Goal: Information Seeking & Learning: Compare options

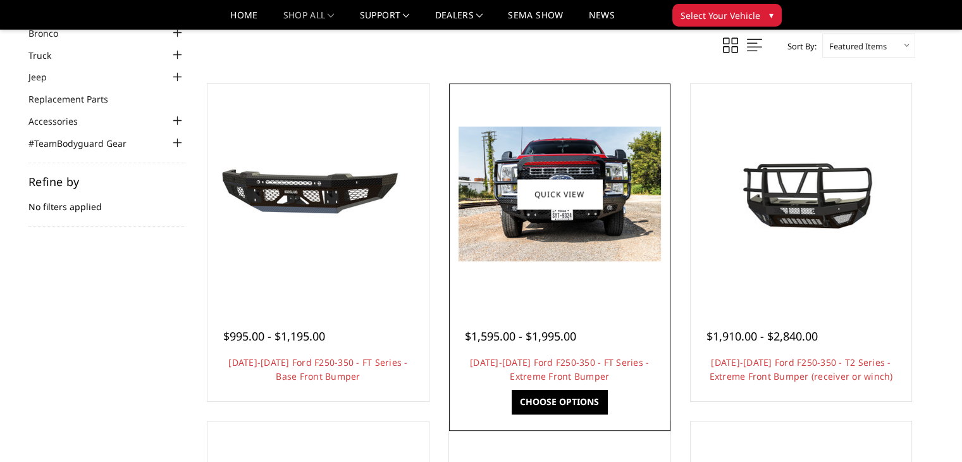
scroll to position [63, 0]
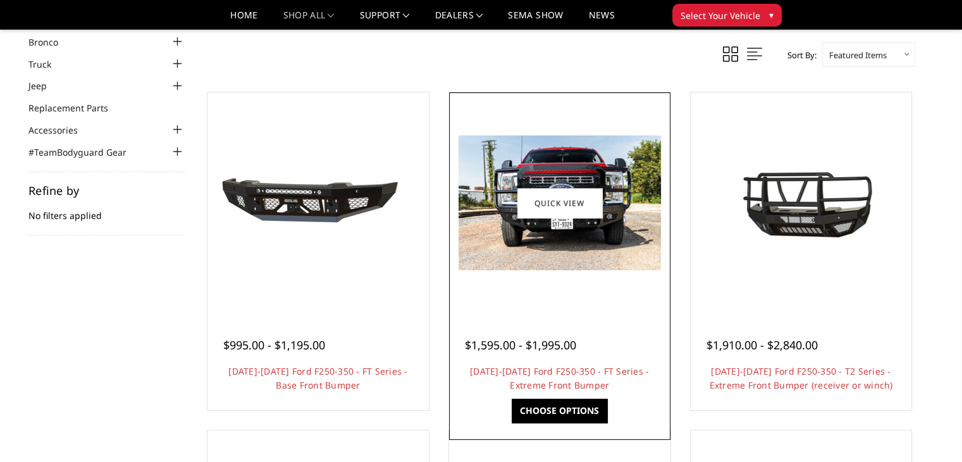
click at [551, 164] on img at bounding box center [559, 202] width 202 height 135
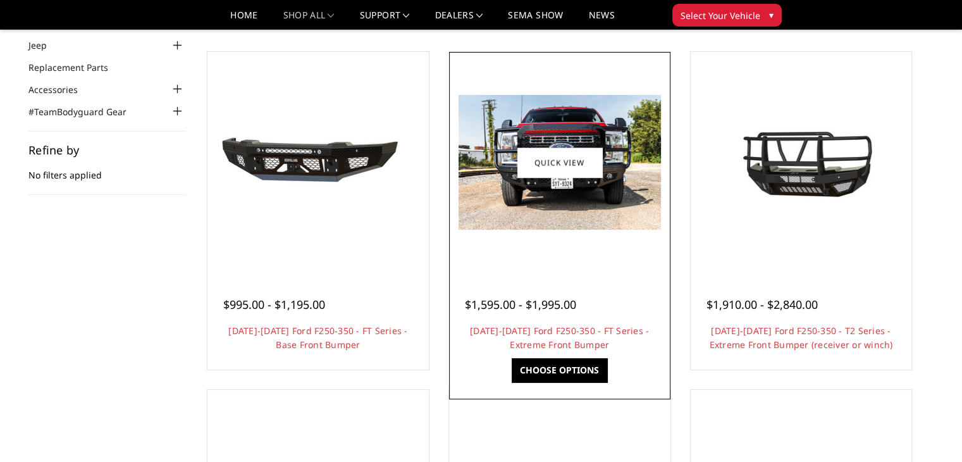
scroll to position [126, 0]
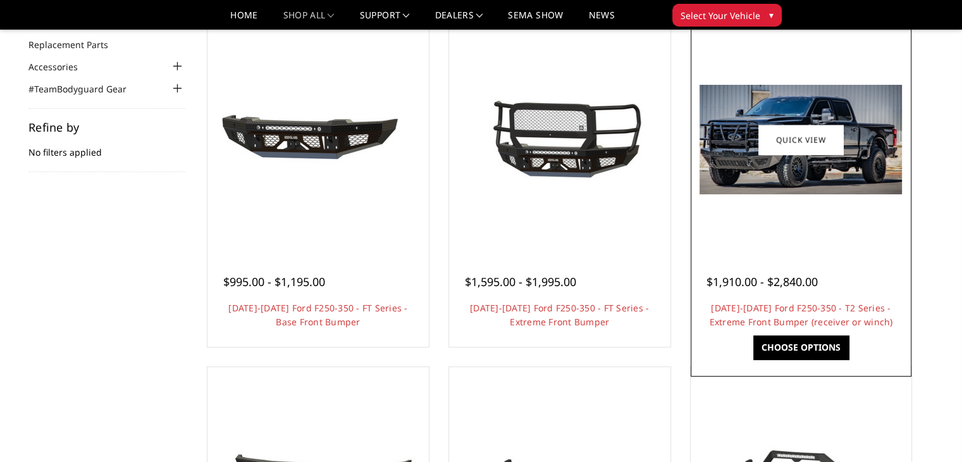
click at [829, 117] on img at bounding box center [800, 139] width 202 height 109
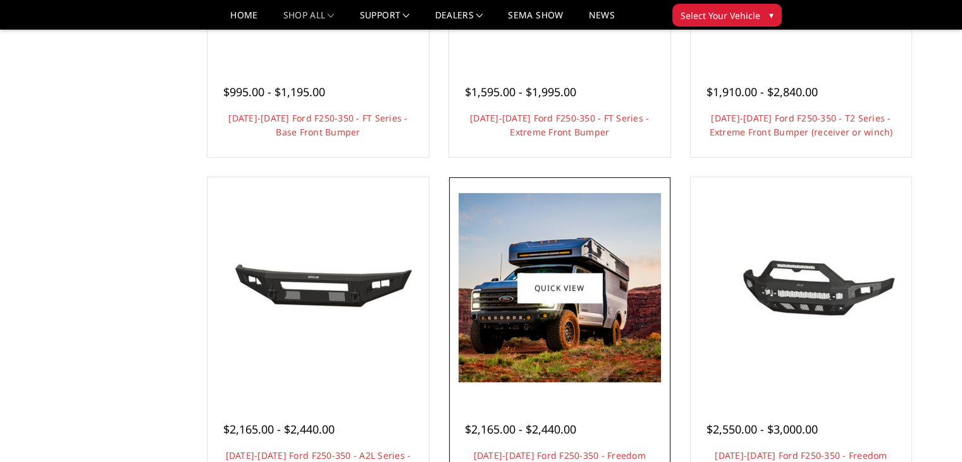
scroll to position [379, 0]
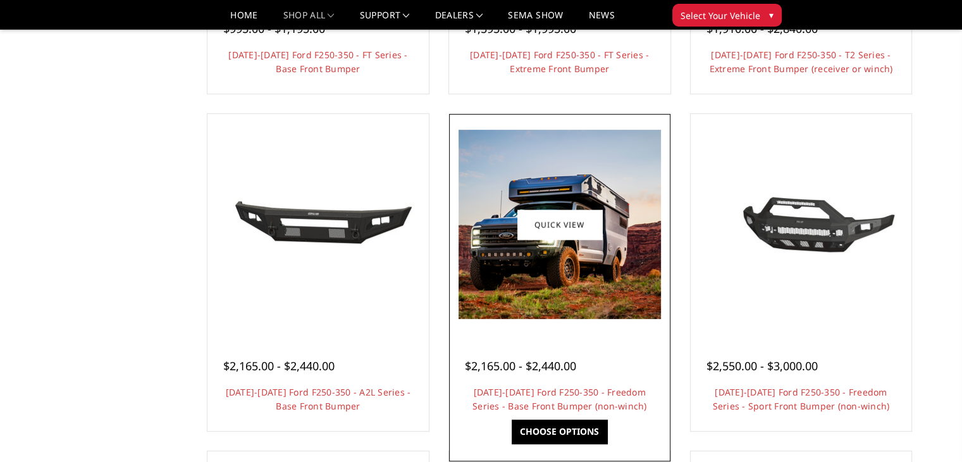
click at [548, 259] on img at bounding box center [559, 224] width 202 height 189
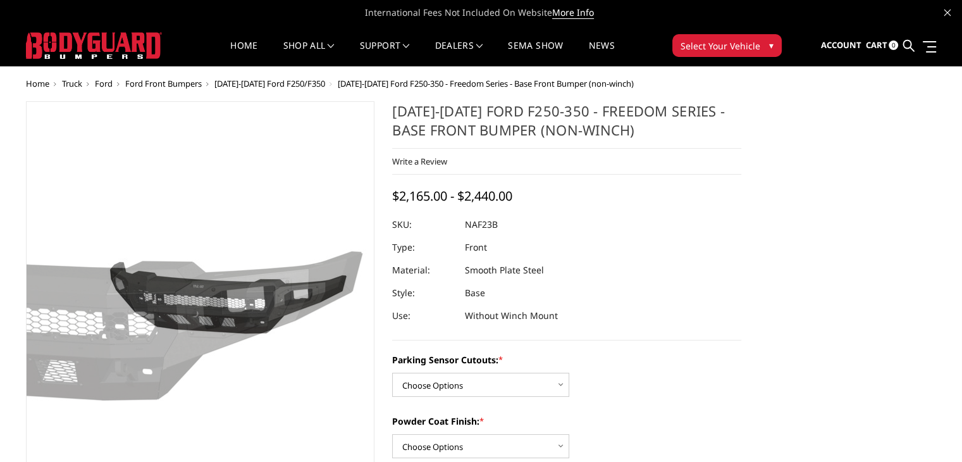
scroll to position [126, 0]
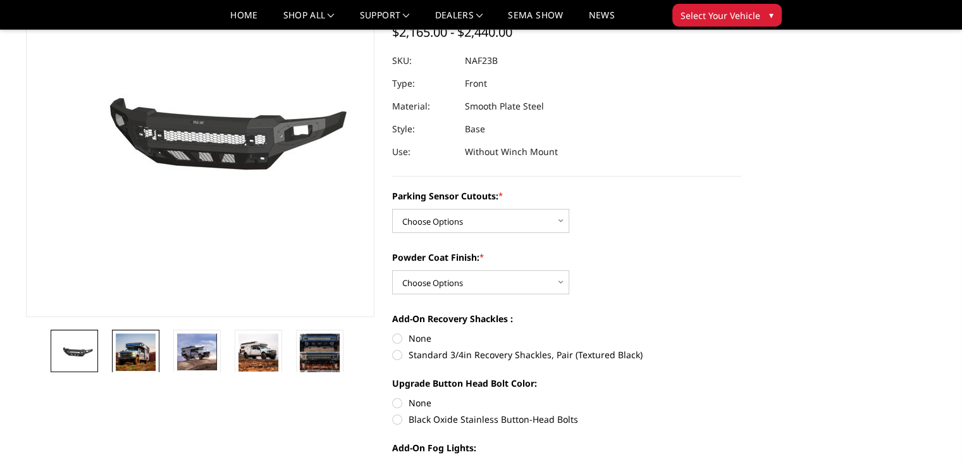
click at [149, 353] on img at bounding box center [136, 351] width 40 height 37
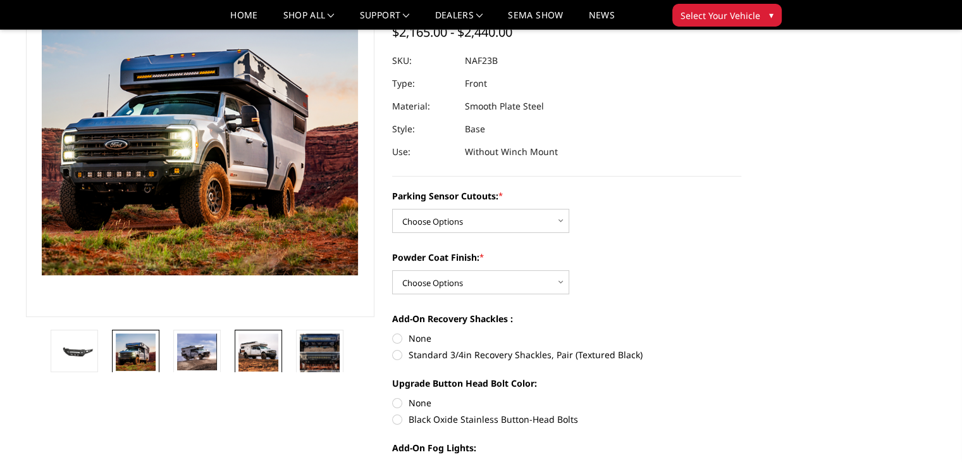
click at [265, 349] on img at bounding box center [258, 352] width 40 height 38
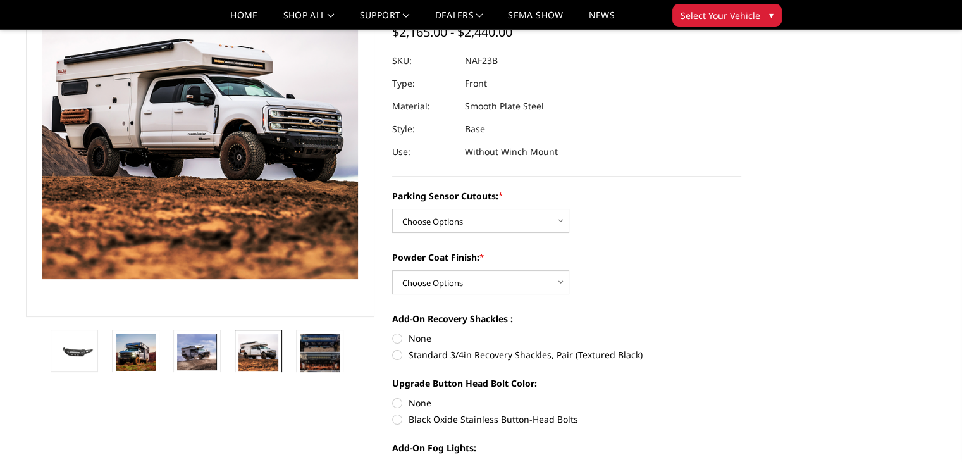
scroll to position [49, 0]
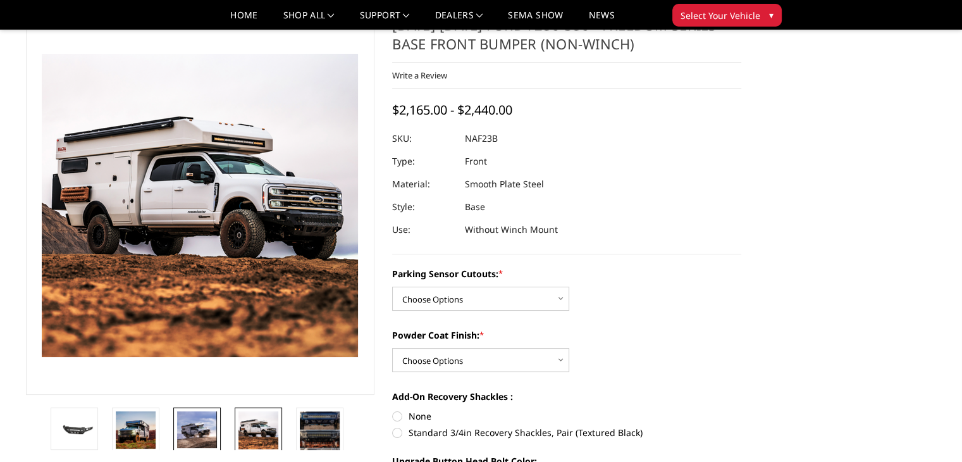
click at [211, 434] on img at bounding box center [197, 429] width 40 height 37
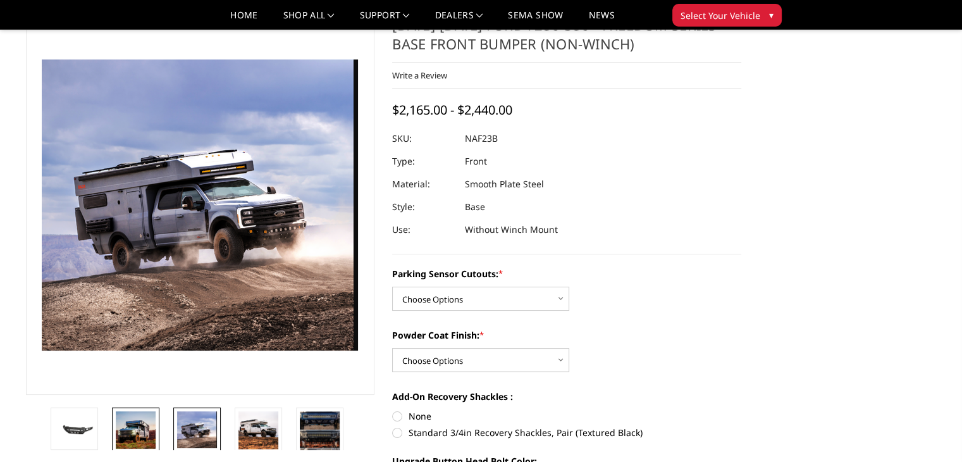
click at [119, 427] on img at bounding box center [136, 429] width 40 height 37
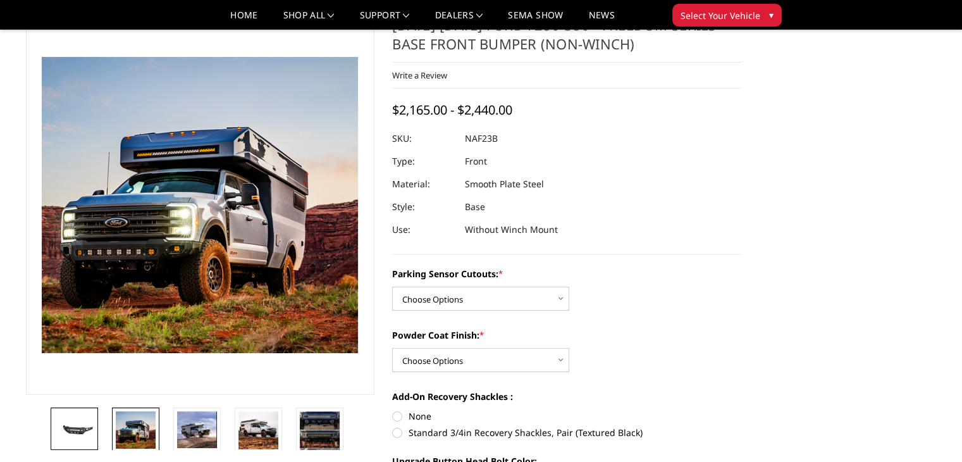
click at [68, 428] on img at bounding box center [74, 428] width 40 height 18
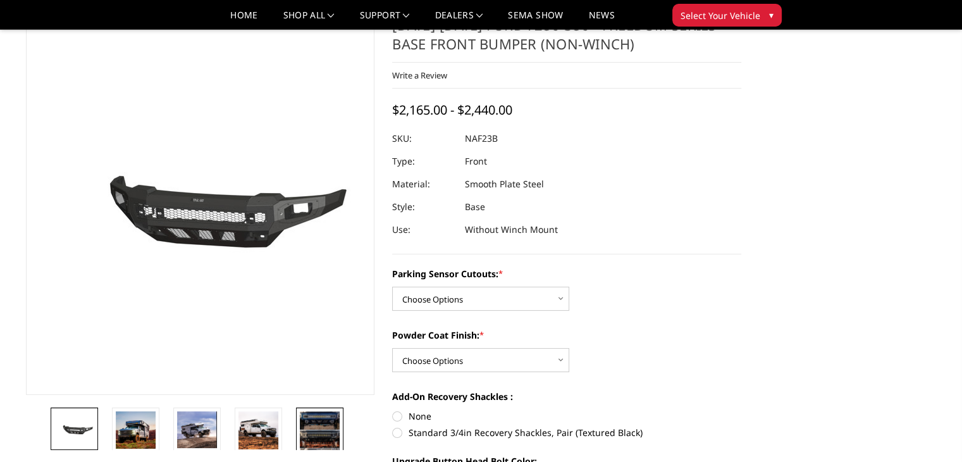
click at [298, 411] on link at bounding box center [319, 438] width 47 height 63
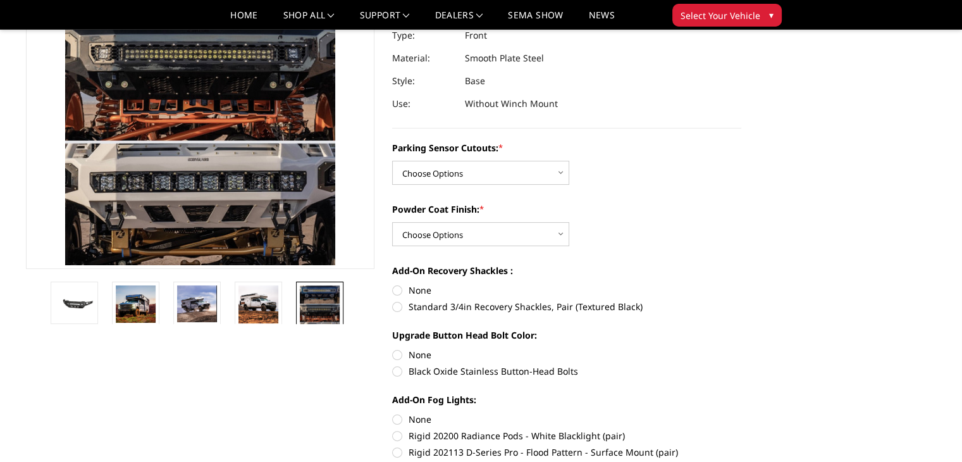
scroll to position [238, 0]
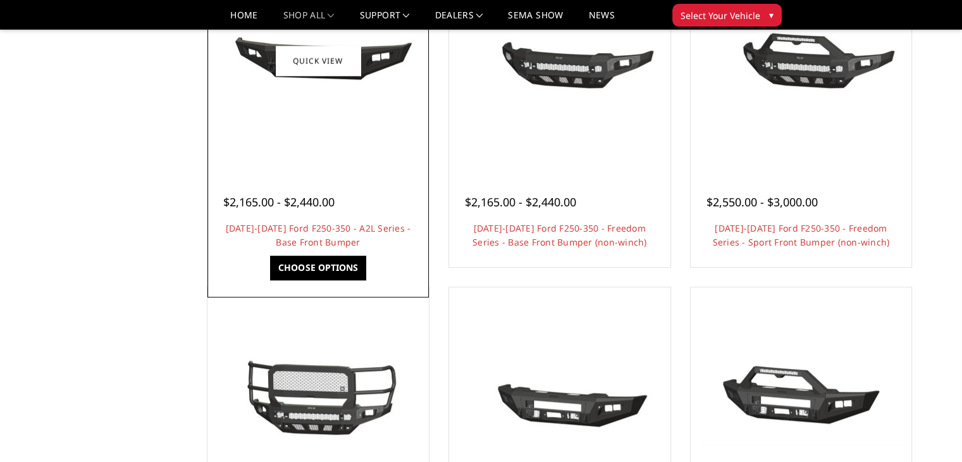
scroll to position [606, 0]
